Goal: Task Accomplishment & Management: Complete application form

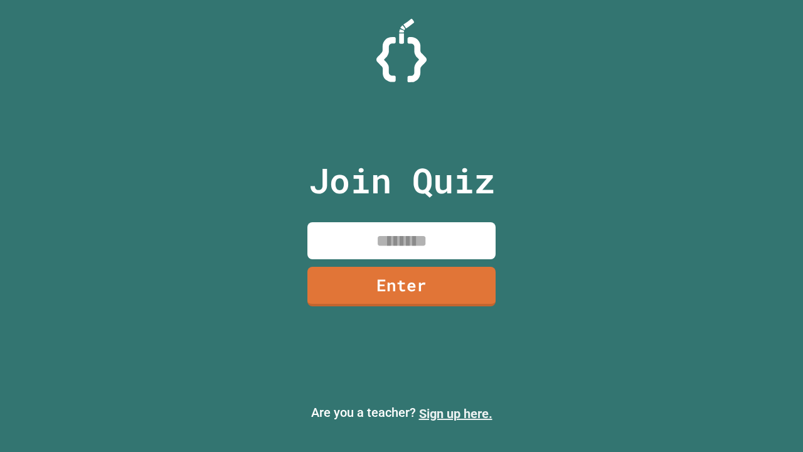
click at [456, 414] on link "Sign up here." at bounding box center [455, 413] width 73 height 15
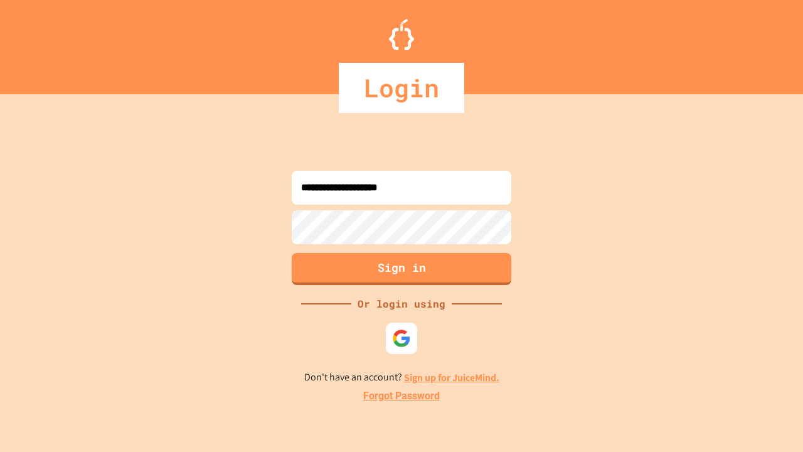
type input "**********"
